Goal: Task Accomplishment & Management: Manage account settings

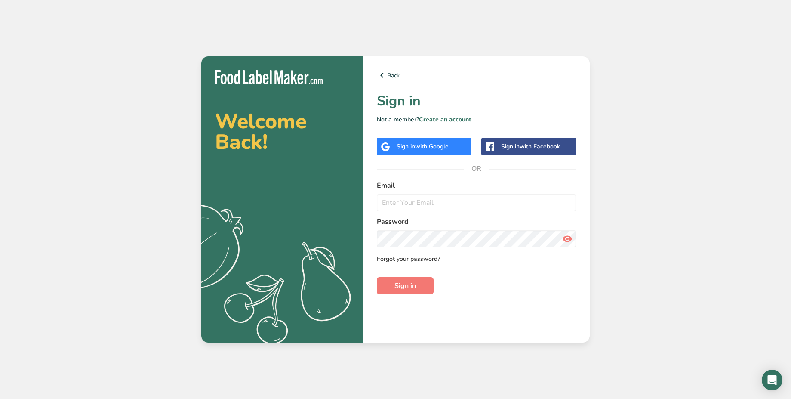
click at [420, 254] on link "Forgot your password?" at bounding box center [408, 258] width 63 height 9
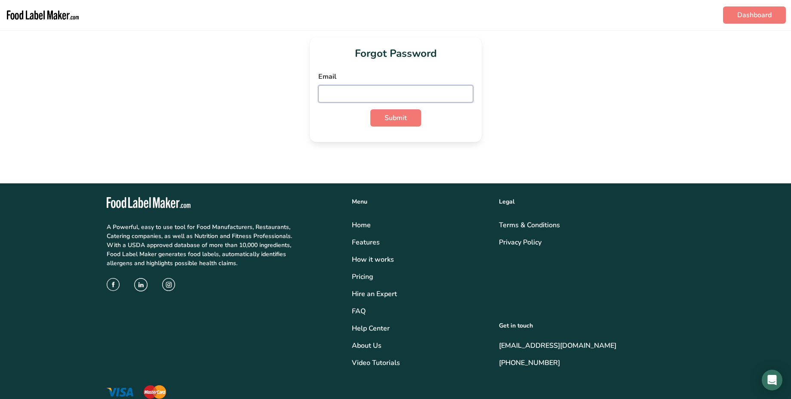
click at [396, 90] on input "email" at bounding box center [395, 93] width 155 height 17
paste input "[PERSON_NAME][EMAIL_ADDRESS][PERSON_NAME][DOMAIN_NAME]"
type input "[PERSON_NAME][EMAIL_ADDRESS][PERSON_NAME][DOMAIN_NAME]"
click at [402, 117] on span "Submit" at bounding box center [396, 118] width 22 height 10
